Goal: Communication & Community: Answer question/provide support

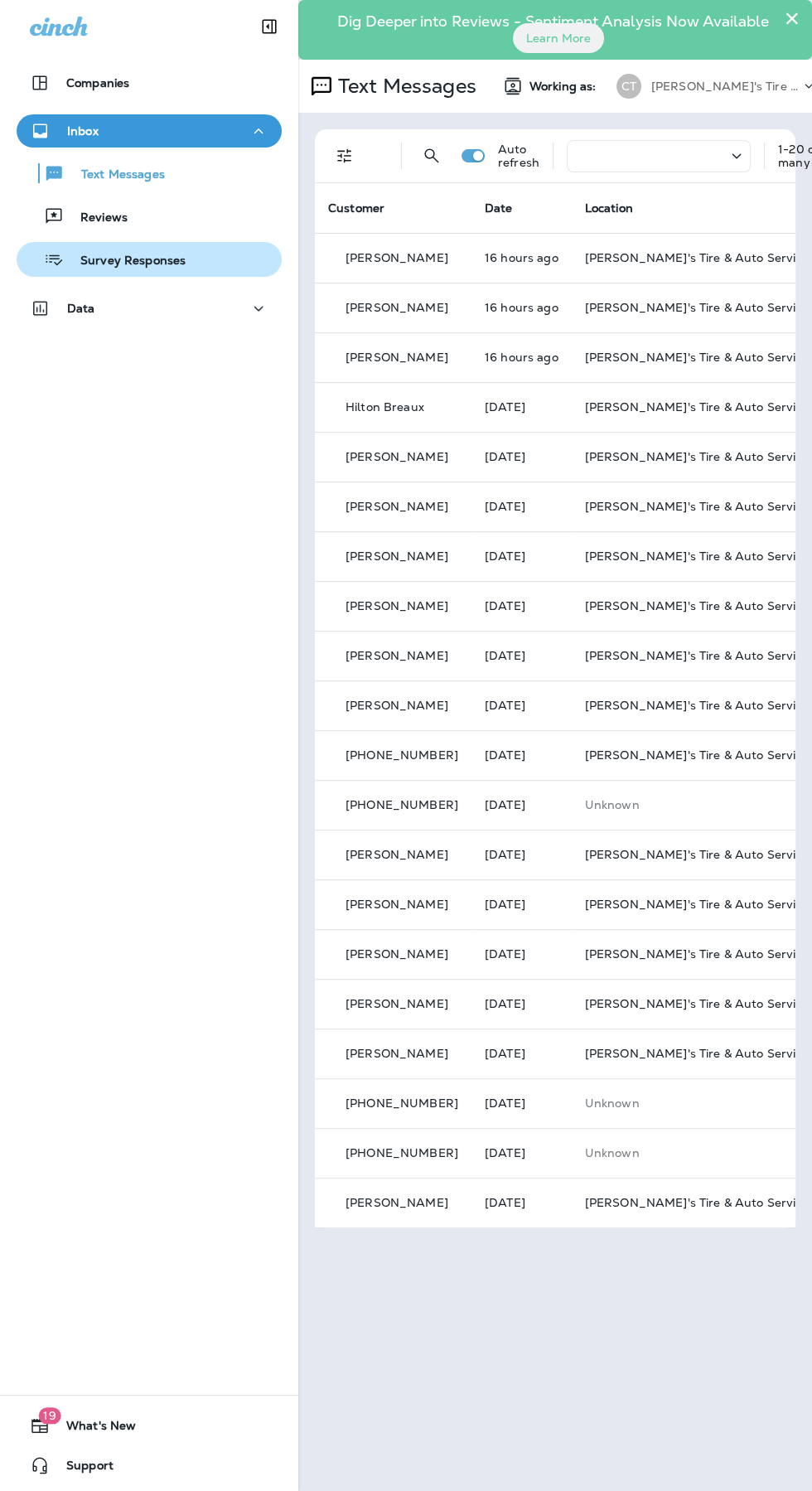
click at [181, 267] on p "Survey Responses" at bounding box center [124, 262] width 122 height 16
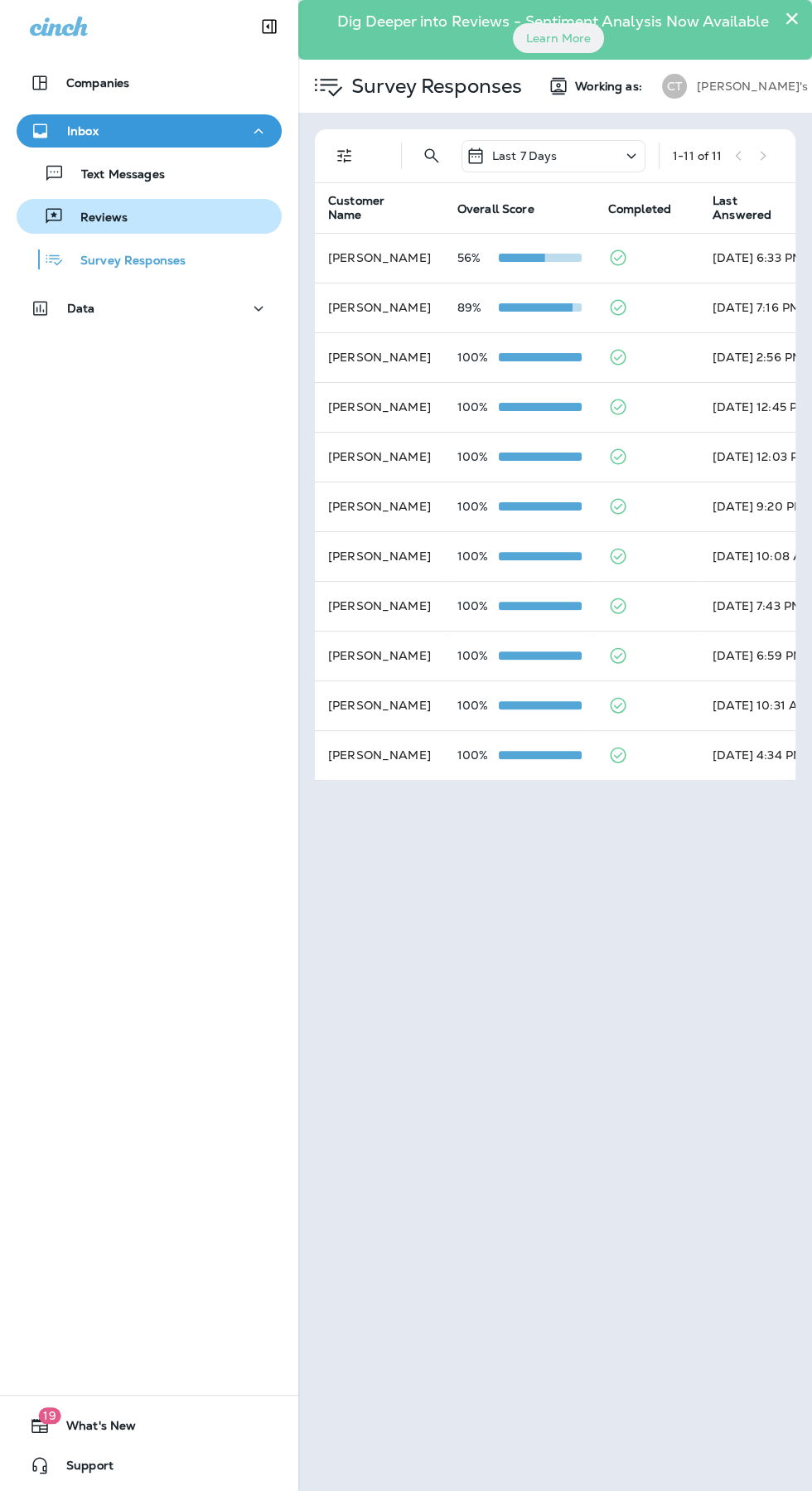
click at [154, 227] on div "Reviews" at bounding box center [150, 216] width 252 height 25
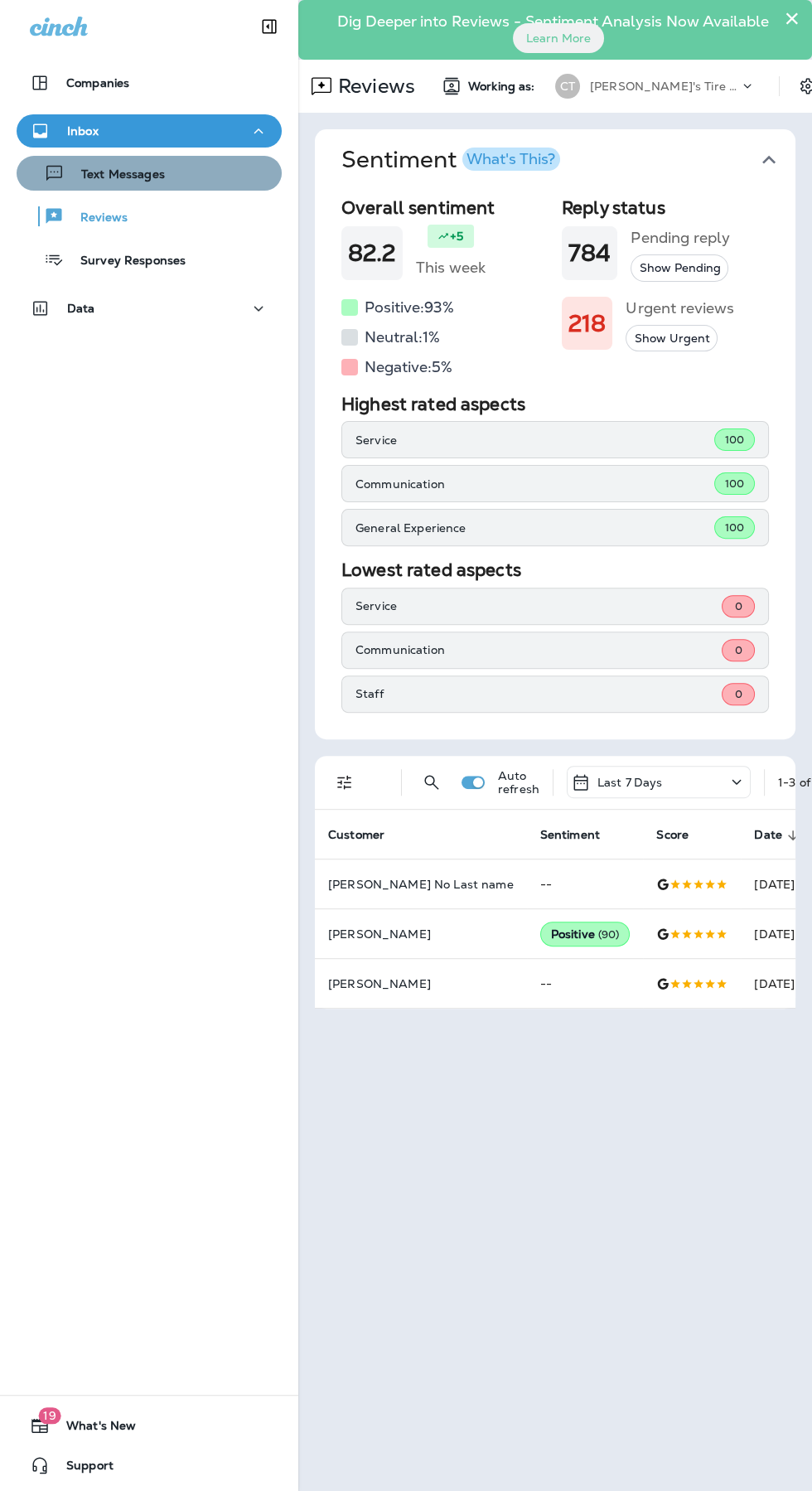
click at [139, 179] on p "Text Messages" at bounding box center [114, 175] width 100 height 16
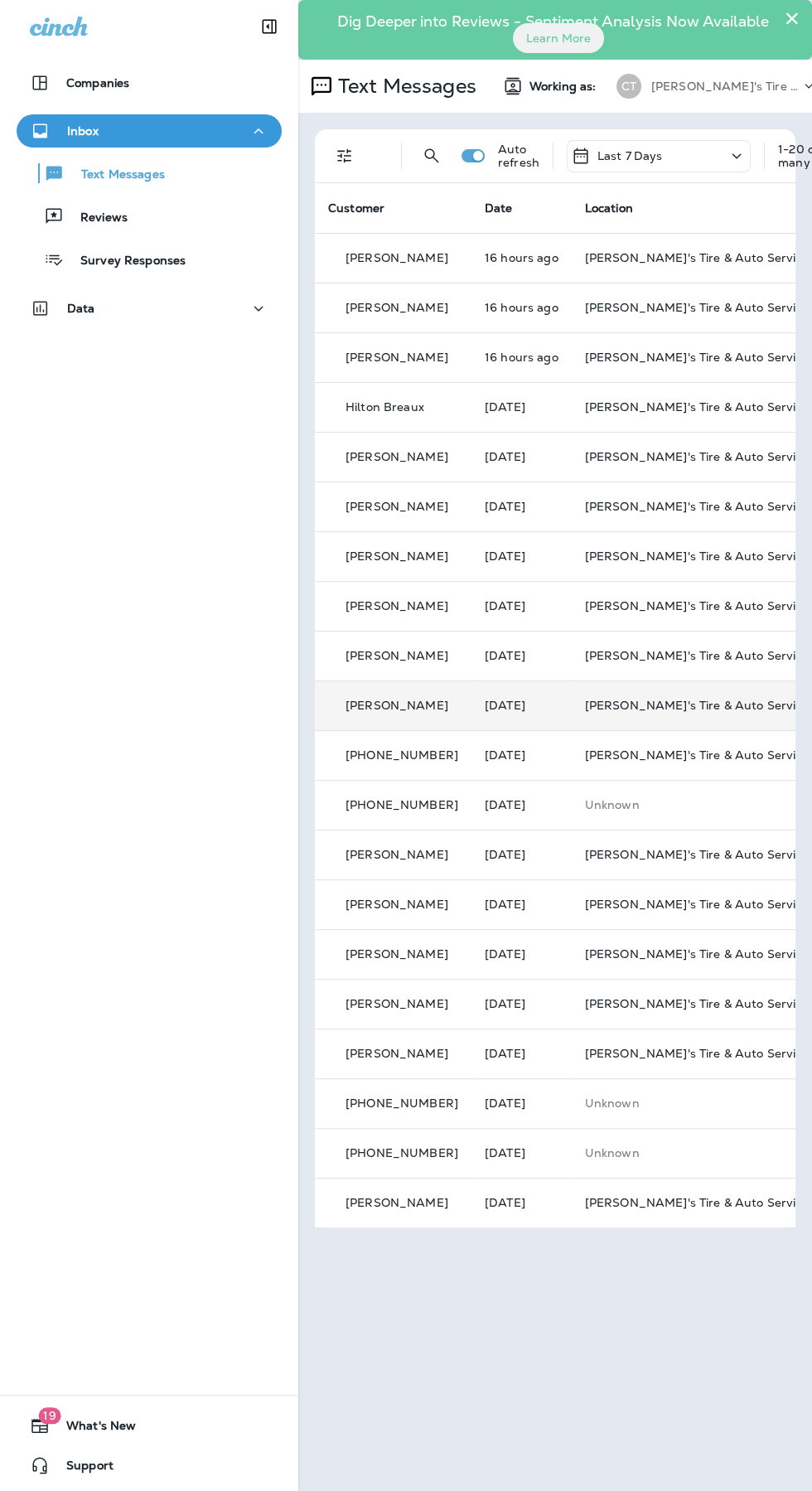
click at [651, 699] on span "[PERSON_NAME]'s Tire & Auto Service | [GEOGRAPHIC_DATA]" at bounding box center [767, 706] width 363 height 15
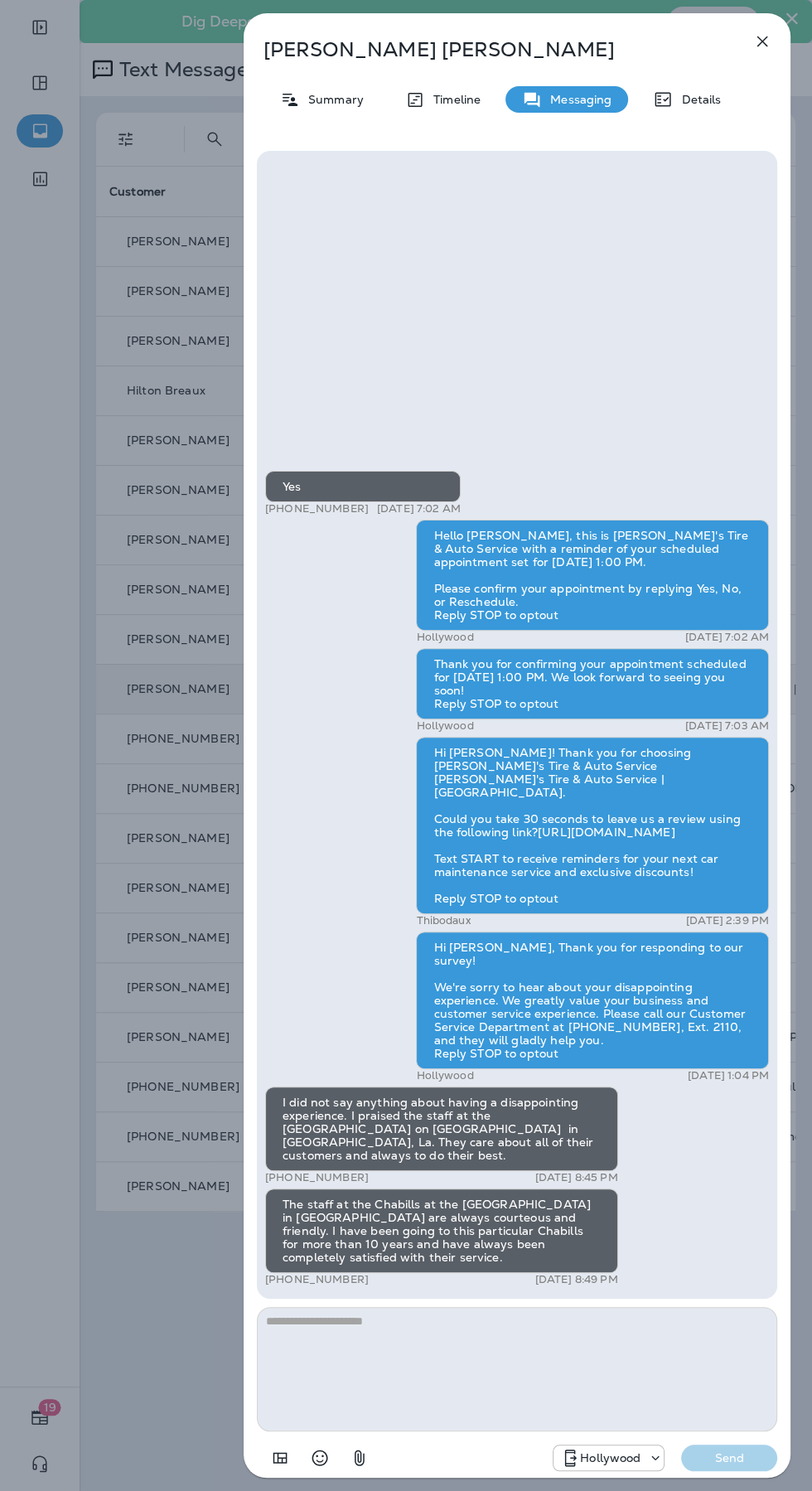
click at [765, 38] on icon "button" at bounding box center [762, 41] width 11 height 11
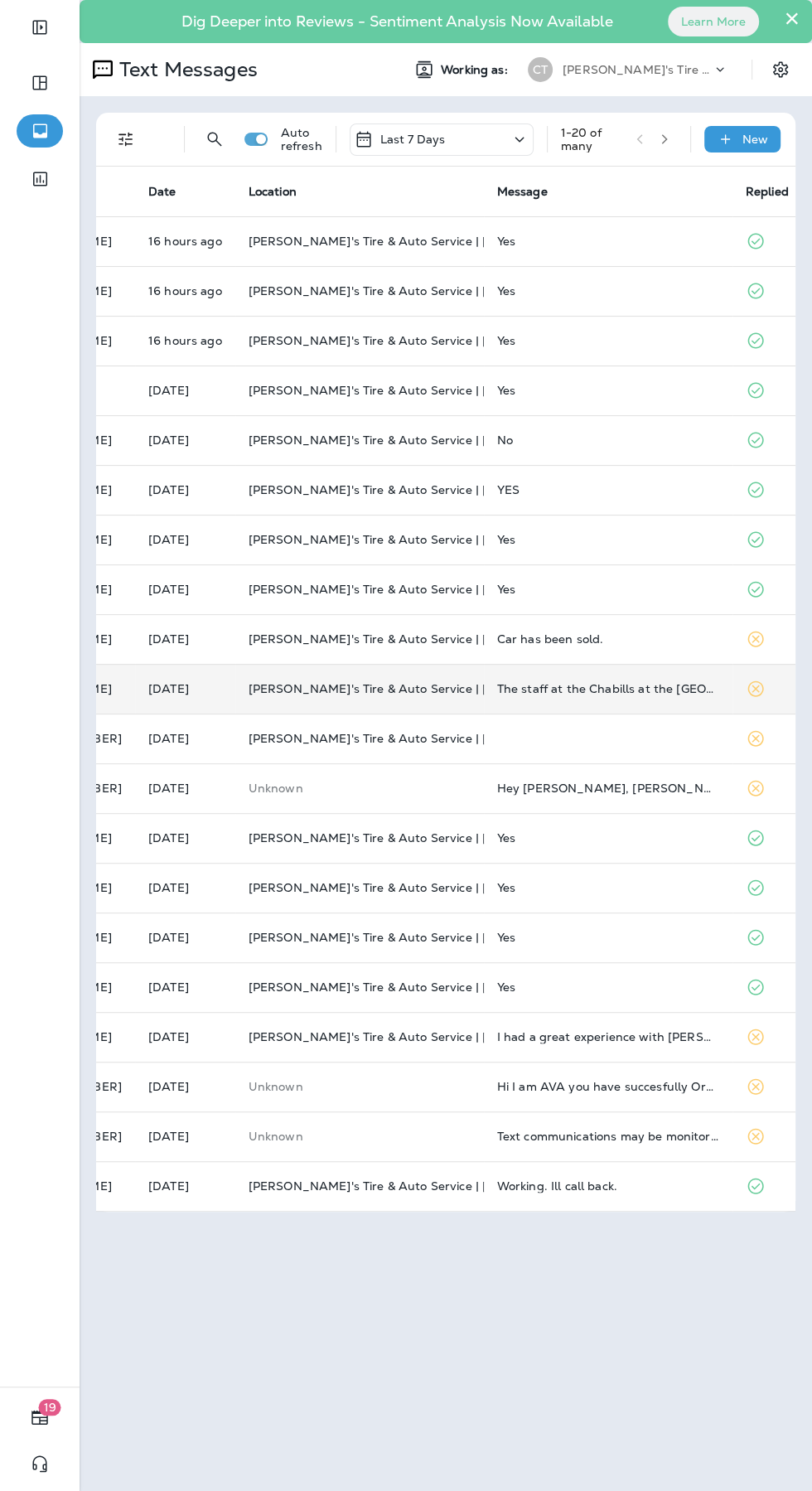
scroll to position [0, 122]
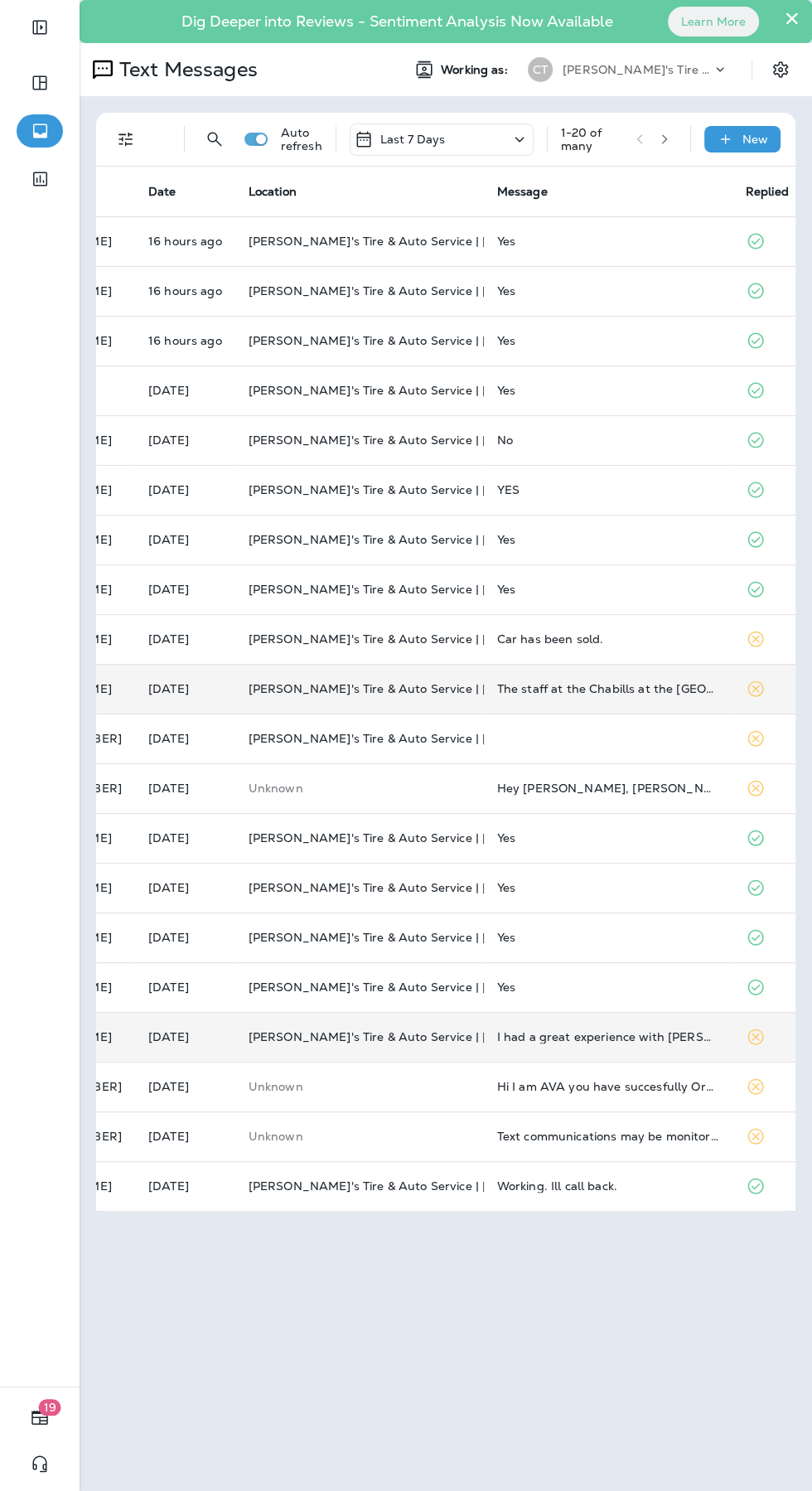
click at [638, 1044] on td "I had a great experience with [PERSON_NAME]" at bounding box center [609, 1036] width 249 height 50
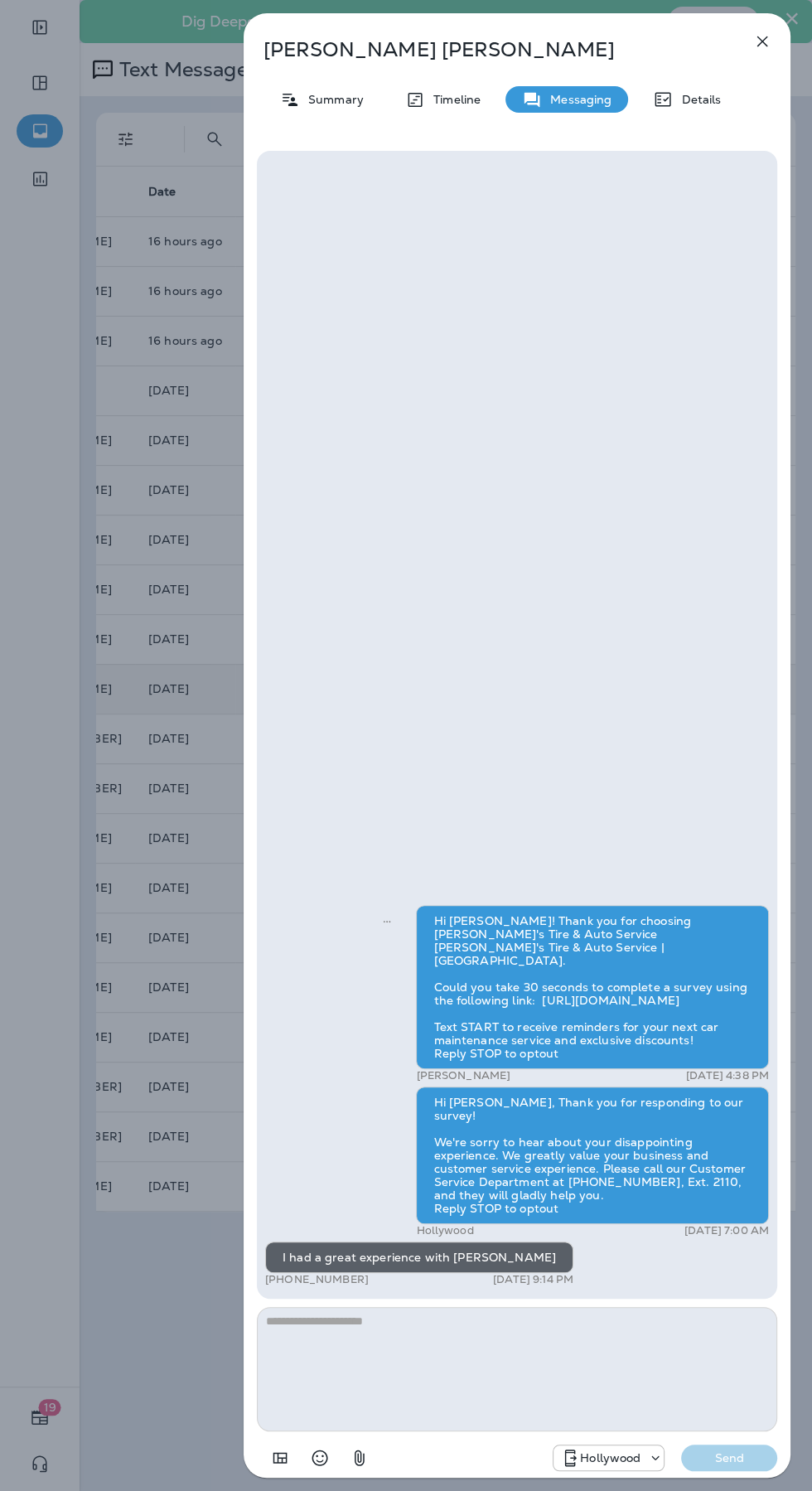
click at [769, 47] on icon "button" at bounding box center [762, 41] width 20 height 20
